Goal: Task Accomplishment & Management: Use online tool/utility

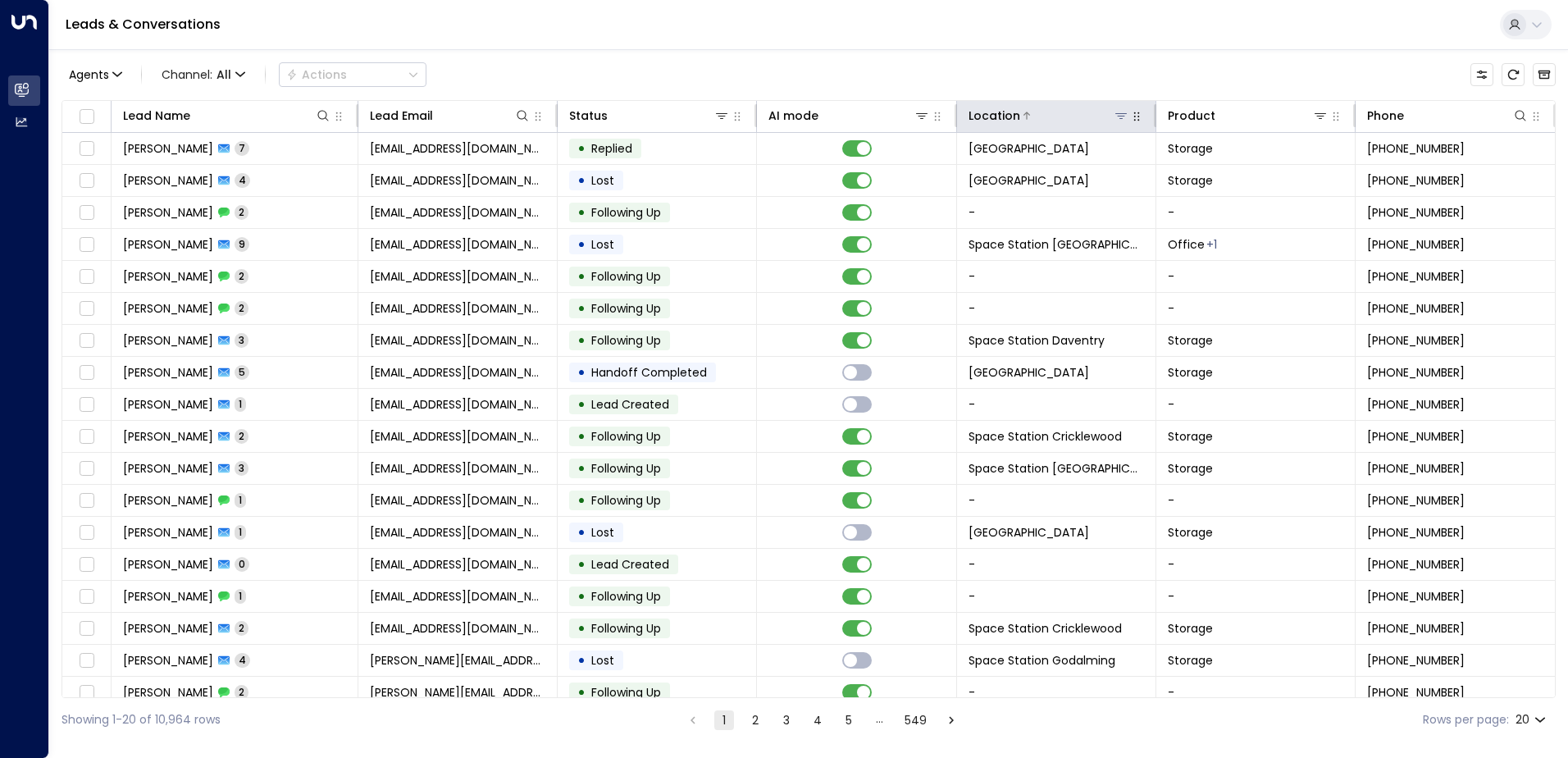
click at [1114, 118] on icon at bounding box center [1121, 116] width 13 height 13
click at [1128, 116] on button "button" at bounding box center [1136, 116] width 17 height 17
click at [1121, 111] on icon at bounding box center [1121, 116] width 13 height 13
click at [1113, 105] on th "Location" at bounding box center [1057, 116] width 200 height 32
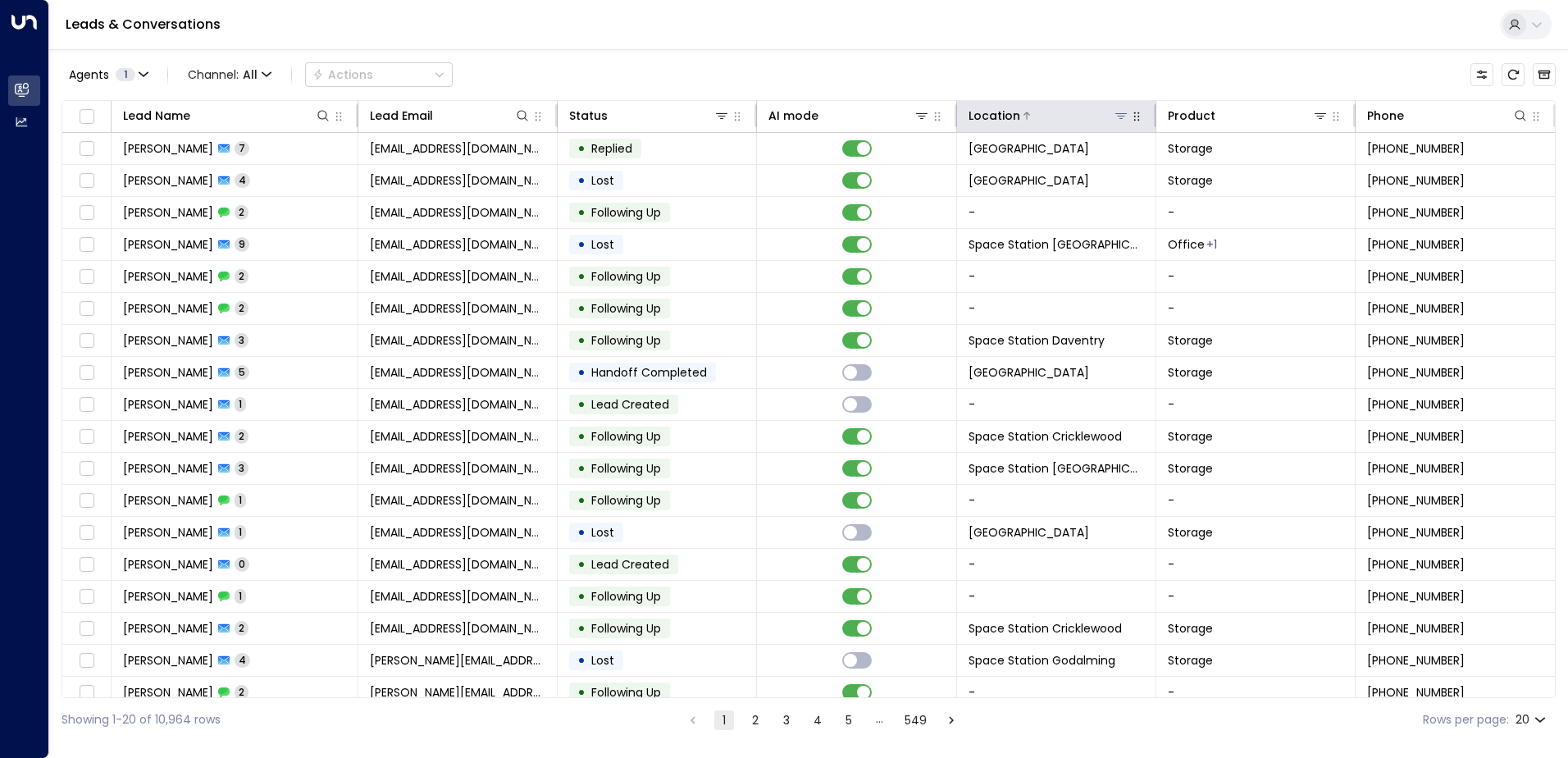
click at [1121, 112] on icon at bounding box center [1121, 116] width 13 height 13
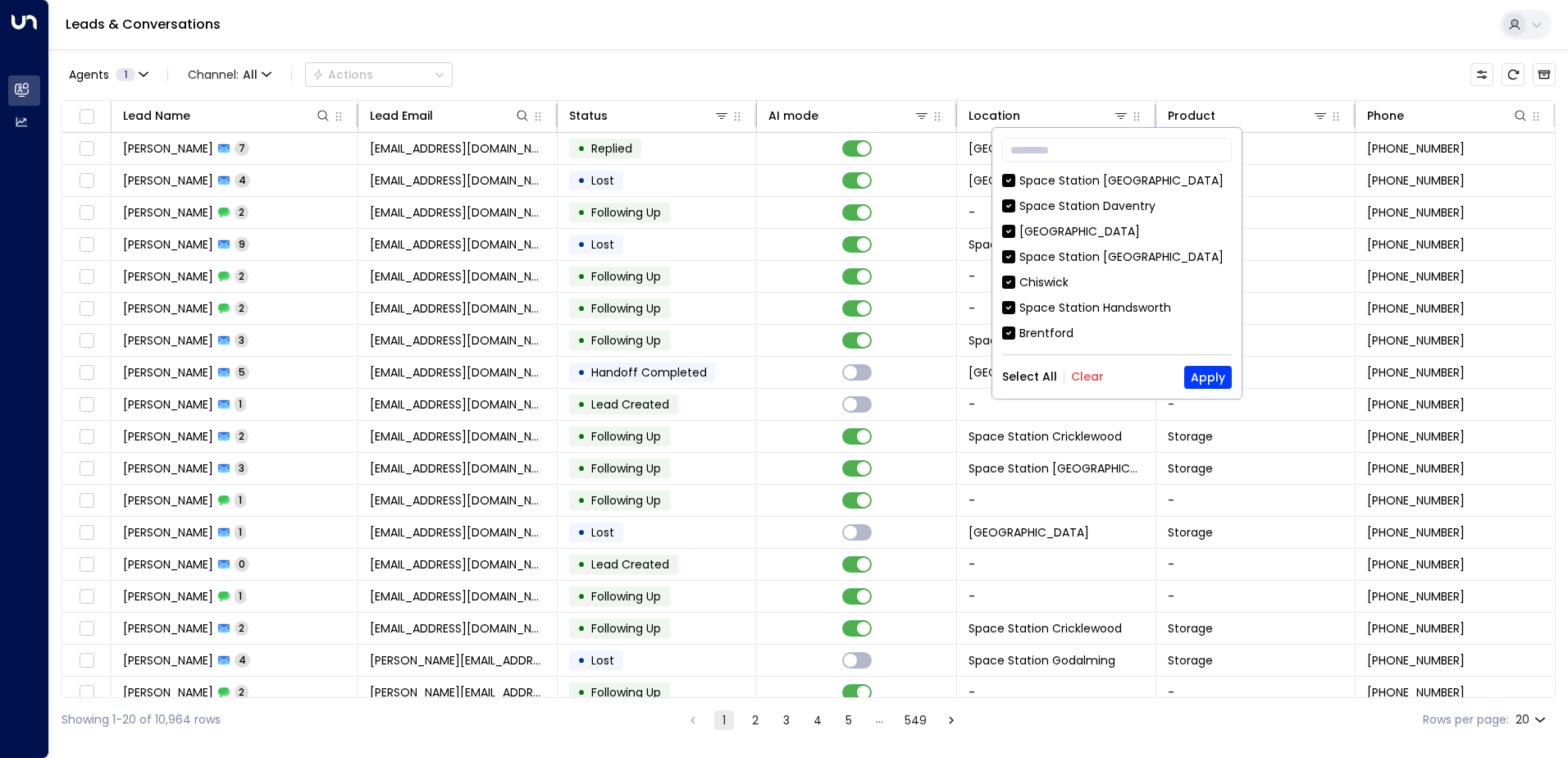
click at [1084, 374] on button "Clear" at bounding box center [1086, 376] width 32 height 13
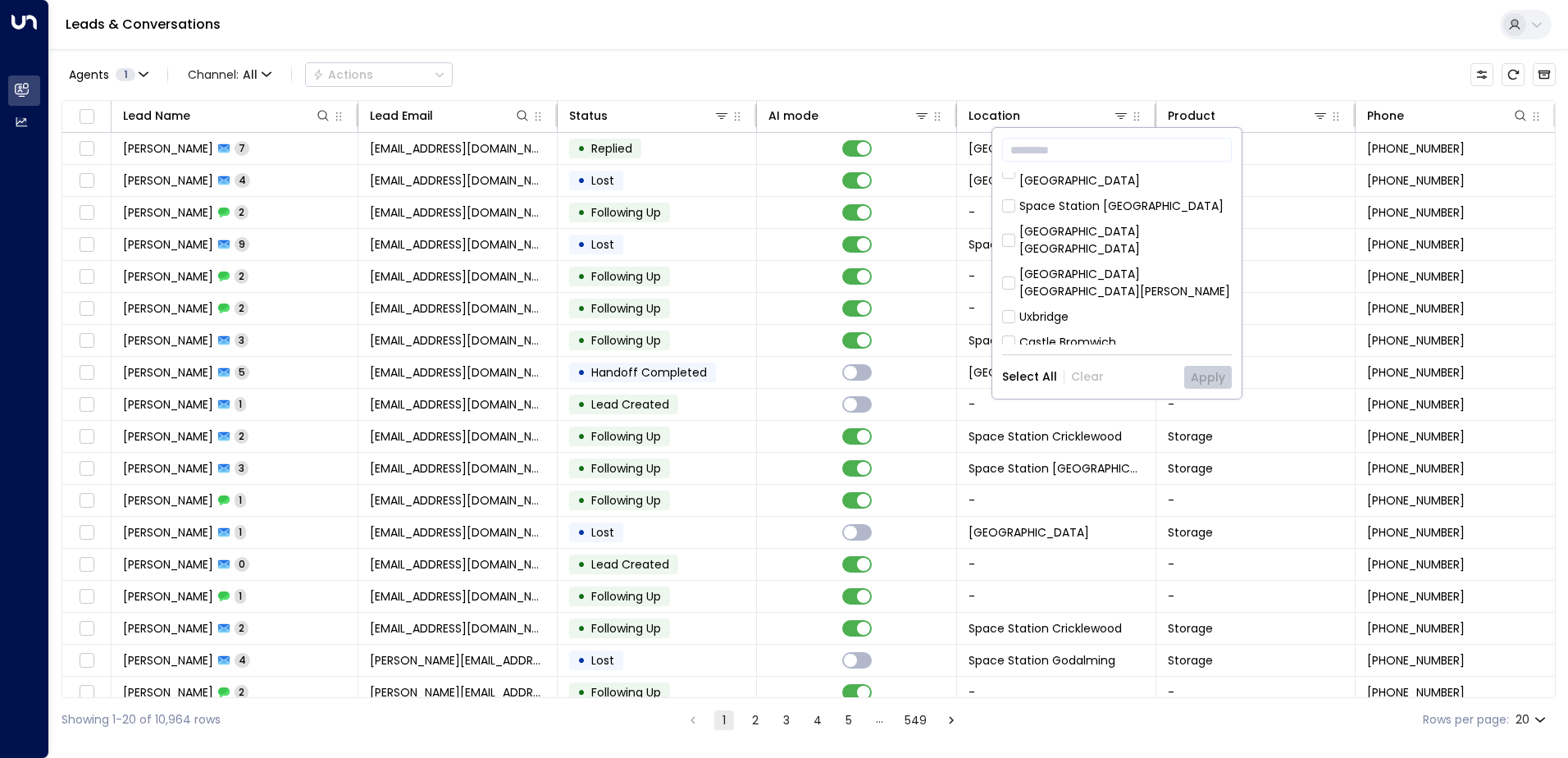
scroll to position [246, 0]
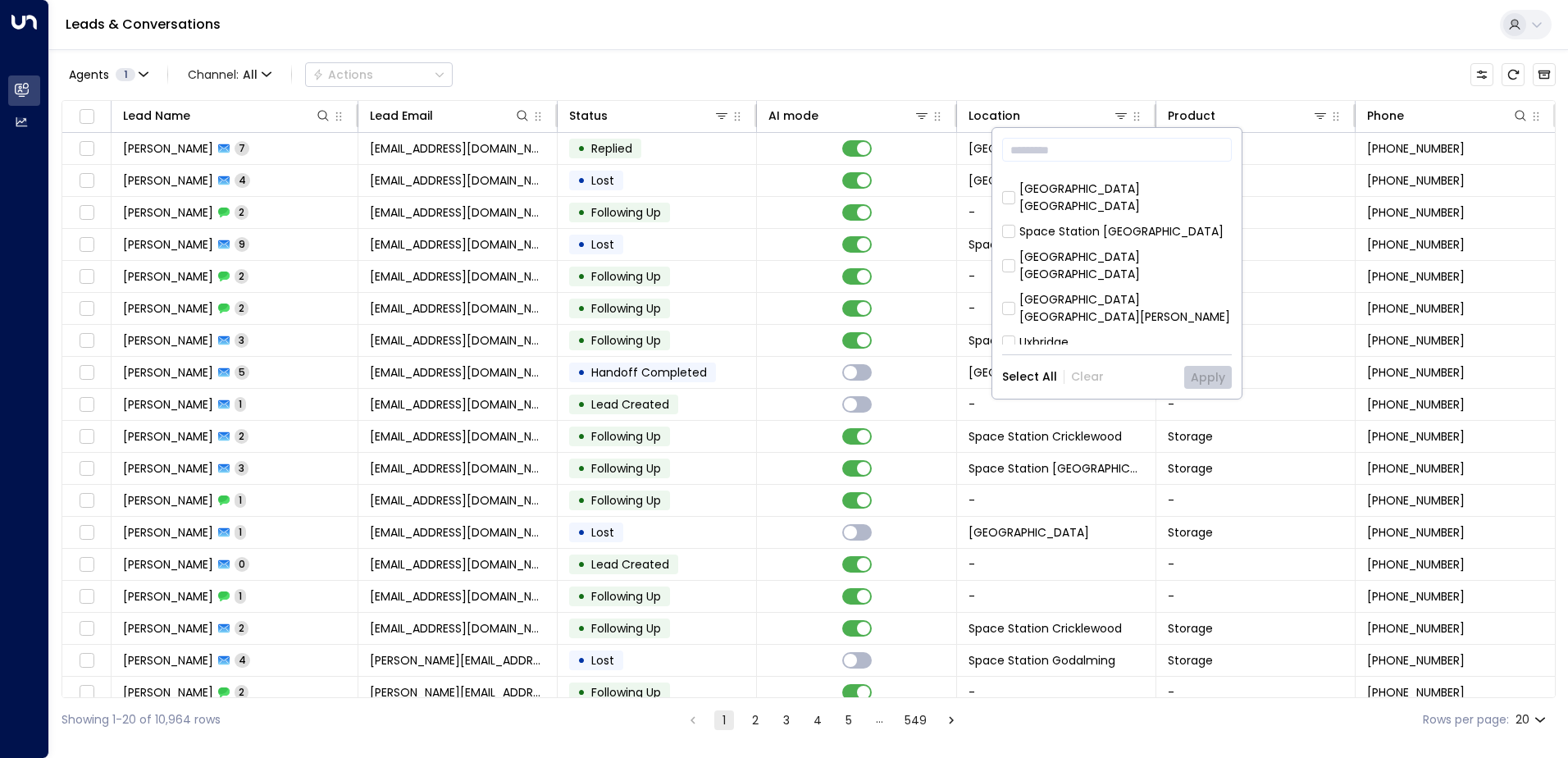
click at [1146, 249] on div "[GEOGRAPHIC_DATA] [GEOGRAPHIC_DATA]" at bounding box center [1126, 265] width 213 height 34
click at [1205, 381] on button "Apply" at bounding box center [1207, 377] width 47 height 23
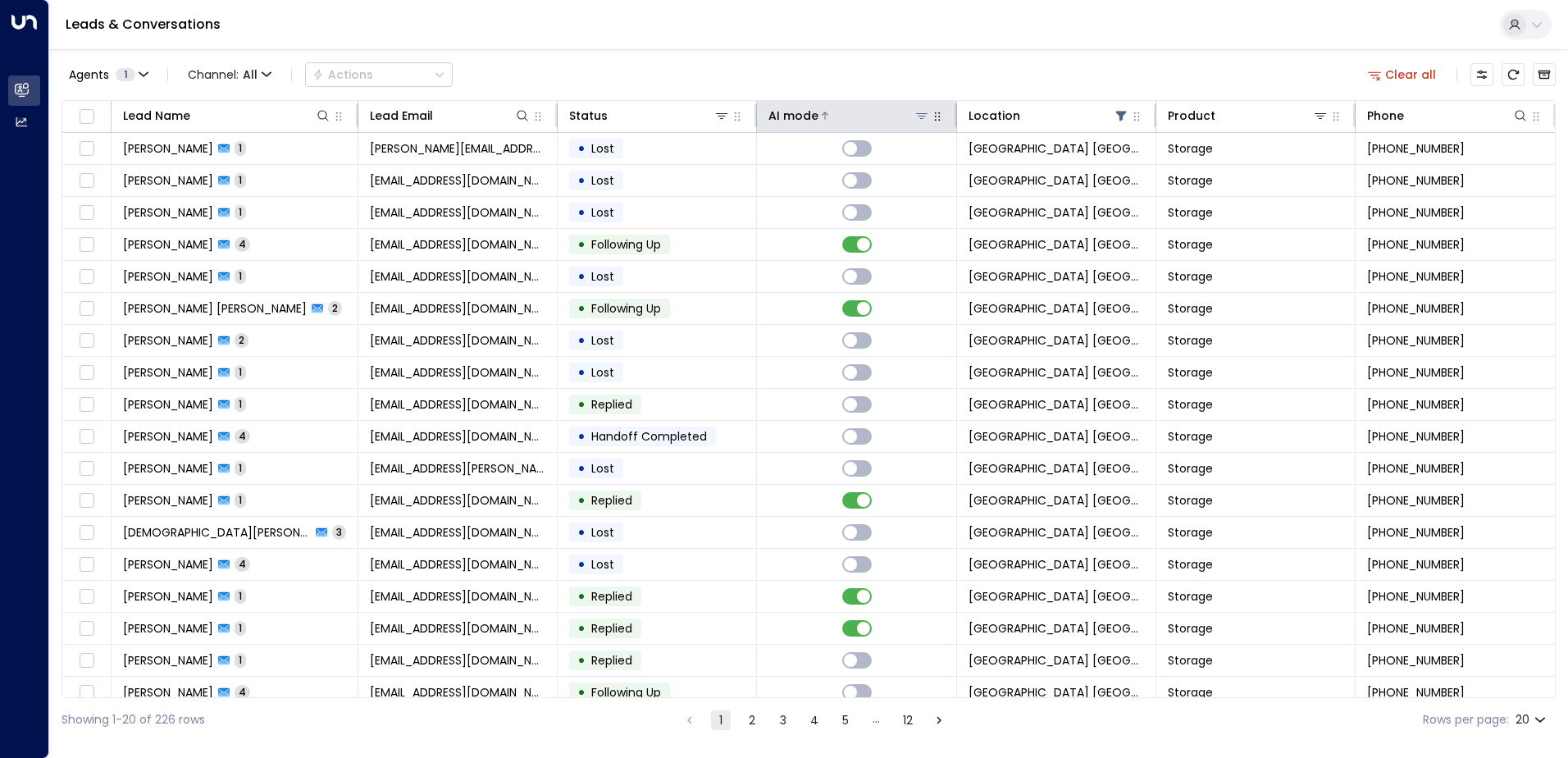
click at [864, 117] on div at bounding box center [874, 116] width 111 height 17
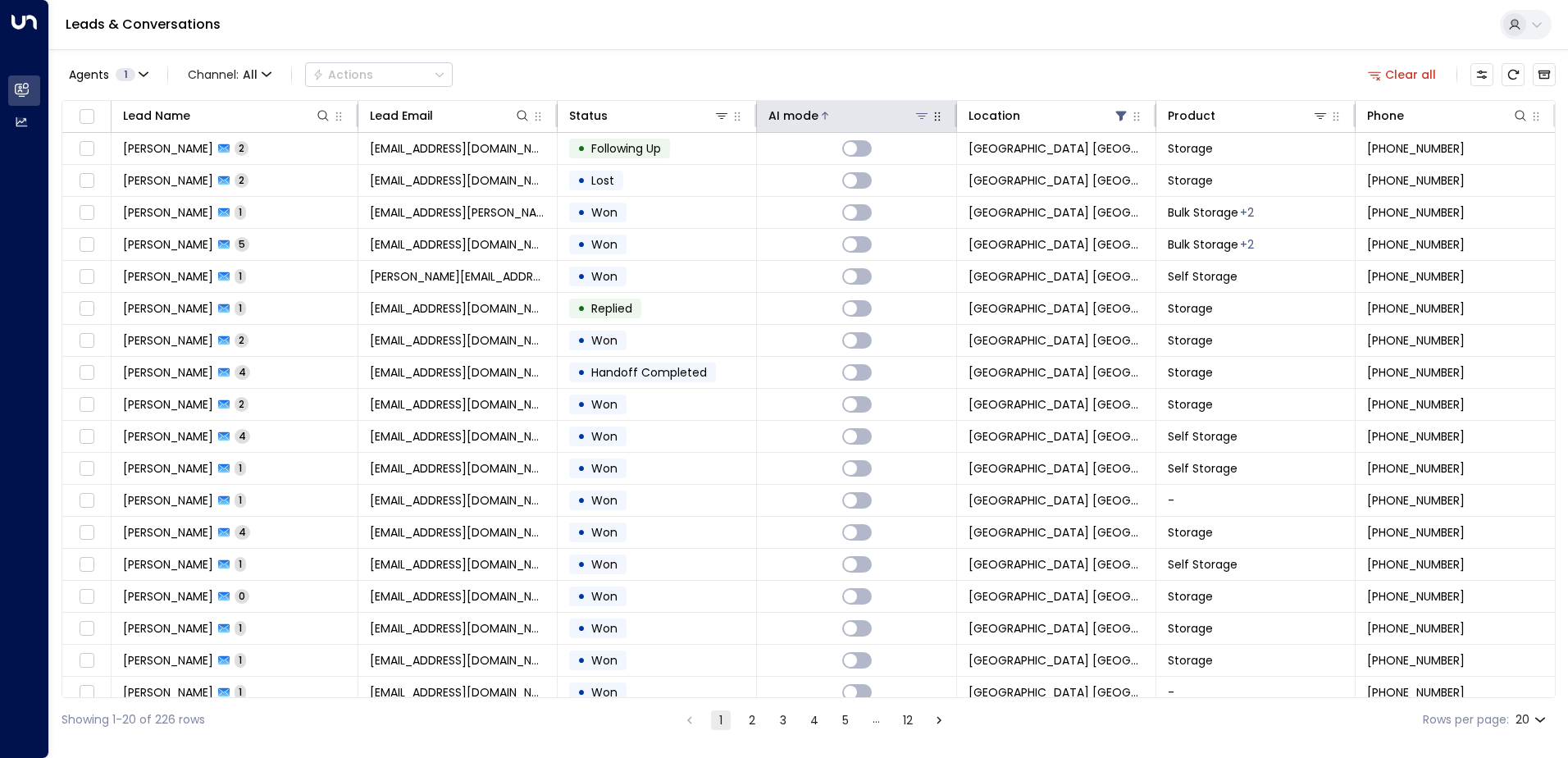
click at [864, 117] on div at bounding box center [874, 116] width 111 height 17
